Goal: Task Accomplishment & Management: Manage account settings

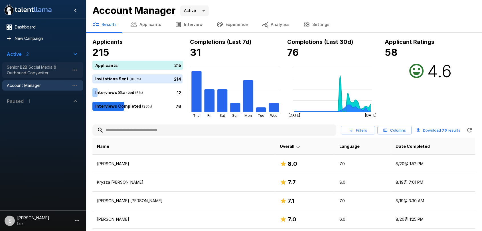
click at [41, 65] on span "Senior B2B Social Media & Outbound Copywriter" at bounding box center [38, 69] width 63 height 11
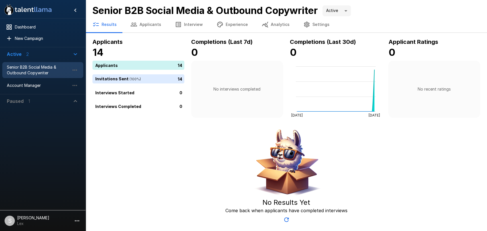
drag, startPoint x: 93, startPoint y: 10, endPoint x: 319, endPoint y: 11, distance: 226.3
click at [318, 11] on b "Senior B2B Social Media & Outbound Copywriter" at bounding box center [204, 11] width 225 height 12
click at [39, 88] on span "Account Manager" at bounding box center [38, 86] width 63 height 6
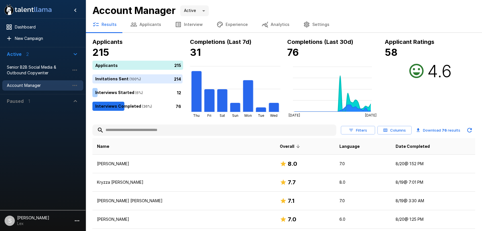
click at [150, 26] on button "Applicants" at bounding box center [146, 25] width 45 height 16
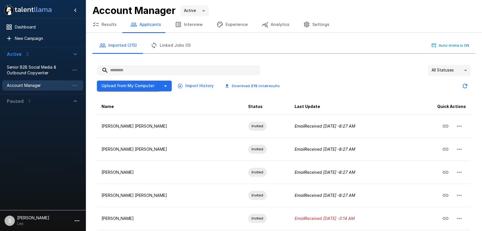
click at [139, 86] on button "Upload from My Computer" at bounding box center [128, 86] width 62 height 11
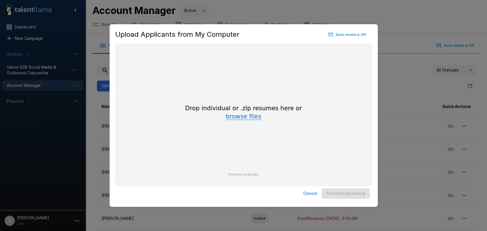
click at [253, 117] on button "browse files" at bounding box center [244, 117] width 36 height 6
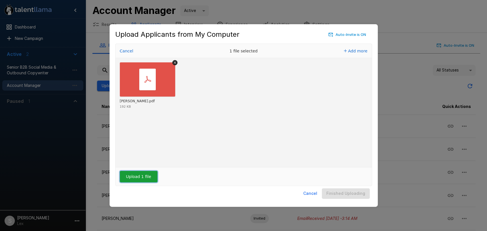
click at [139, 178] on button "Upload 1 file" at bounding box center [139, 176] width 38 height 11
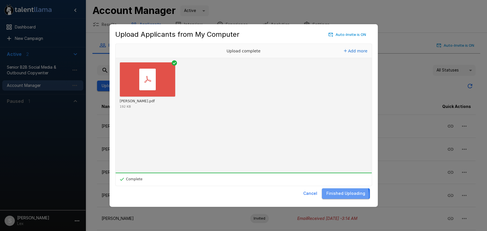
click at [346, 196] on button "Finished Uploading" at bounding box center [346, 194] width 48 height 11
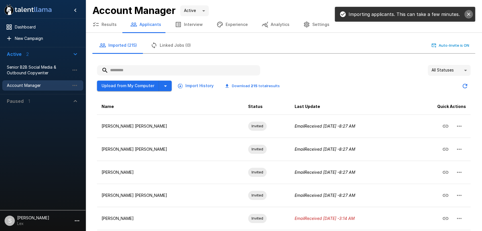
click at [470, 14] on icon "close" at bounding box center [469, 14] width 6 height 6
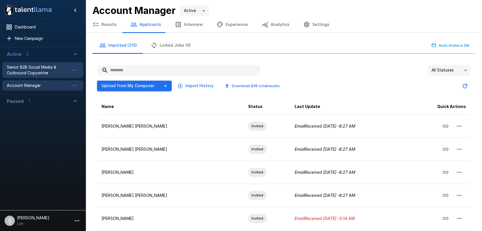
click at [41, 76] on div "Senior B2B Social Media & Outbound Copywriter" at bounding box center [42, 70] width 81 height 16
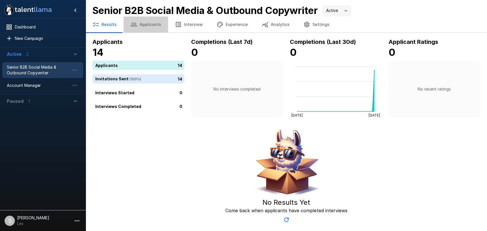
click at [152, 25] on button "Applicants" at bounding box center [146, 25] width 45 height 16
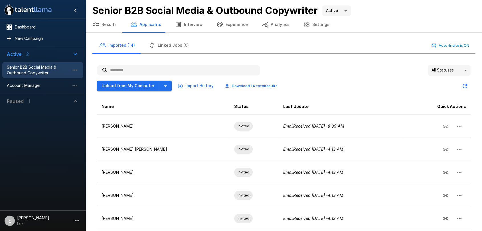
click at [128, 74] on input "text" at bounding box center [178, 70] width 163 height 10
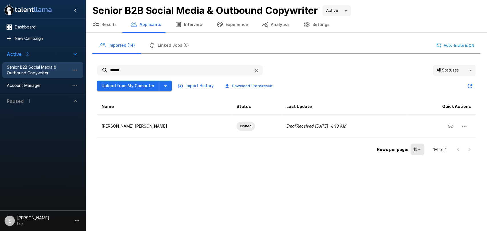
drag, startPoint x: 130, startPoint y: 72, endPoint x: 108, endPoint y: 72, distance: 21.4
click at [108, 72] on input "******" at bounding box center [173, 70] width 152 height 10
drag, startPoint x: 140, startPoint y: 67, endPoint x: 106, endPoint y: 67, distance: 33.4
click at [106, 67] on input "******" at bounding box center [173, 70] width 152 height 10
drag, startPoint x: 144, startPoint y: 73, endPoint x: 95, endPoint y: 69, distance: 49.0
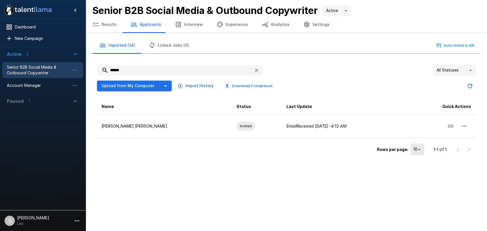
click at [95, 69] on div "****** All Statuses ** Upload from My Computer Import History Download 1 total …" at bounding box center [286, 110] width 388 height 101
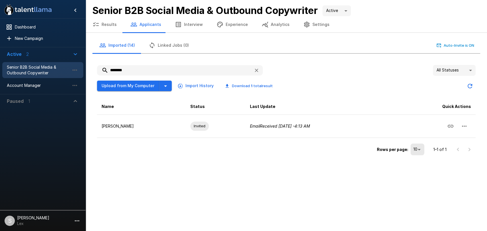
type input "********"
click at [106, 26] on button "Results" at bounding box center [105, 25] width 38 height 16
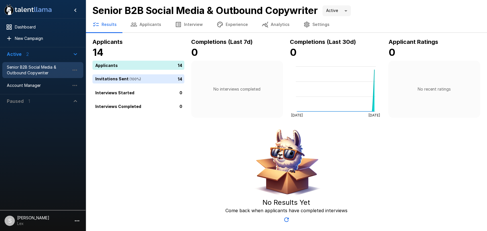
click at [137, 21] on button "Applicants" at bounding box center [146, 25] width 45 height 16
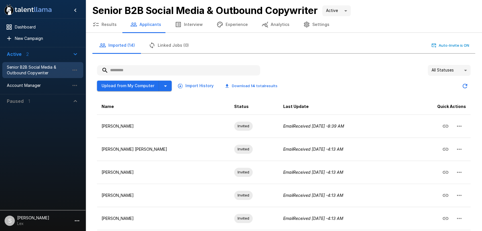
click at [462, 67] on body ".st0{fill:#FFFFFF;} .st1{fill:#76a4ed;} Dashboard New Campaign Active 2 Senior …" at bounding box center [241, 115] width 482 height 231
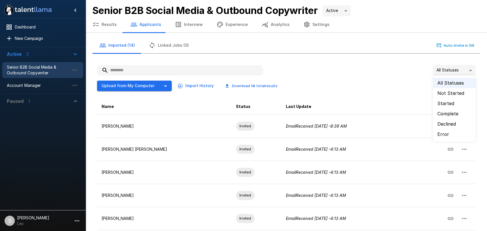
click at [446, 103] on li "Started" at bounding box center [454, 103] width 43 height 10
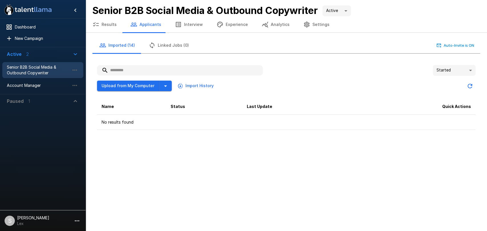
click at [465, 71] on body "**********" at bounding box center [243, 115] width 487 height 231
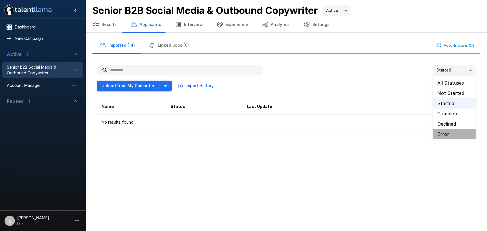
click at [440, 132] on li "Error" at bounding box center [454, 134] width 43 height 10
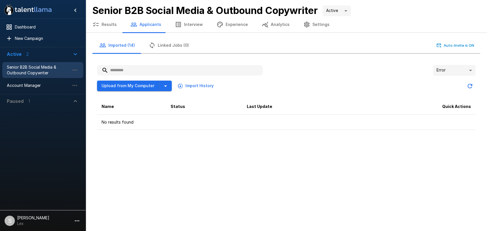
click at [469, 70] on body ".st0{fill:#FFFFFF;} .st1{fill:#76a4ed;} Dashboard New Campaign Active 2 Senior …" at bounding box center [243, 115] width 487 height 231
click at [450, 83] on li "All Statuses" at bounding box center [454, 83] width 43 height 10
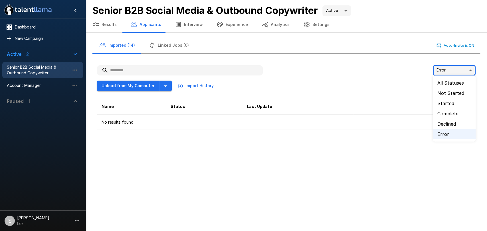
type input "**"
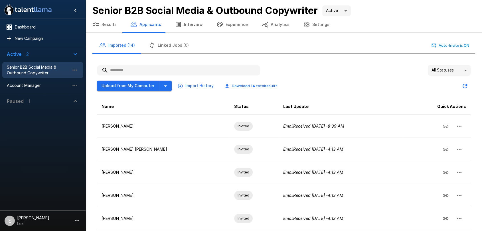
click at [283, 25] on button "Analytics" at bounding box center [276, 25] width 42 height 16
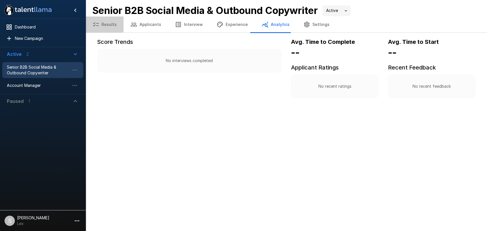
click at [104, 21] on button "Results" at bounding box center [105, 25] width 38 height 16
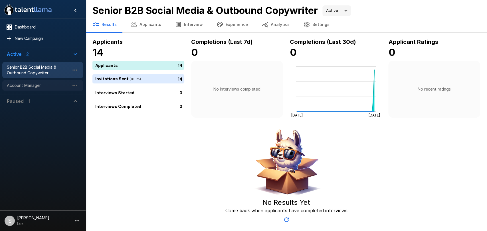
click at [23, 88] on span "Account Manager" at bounding box center [38, 86] width 63 height 6
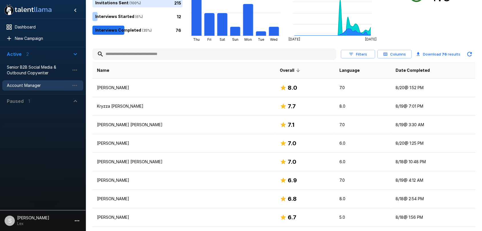
scroll to position [74, 0]
